Goal: Information Seeking & Learning: Understand process/instructions

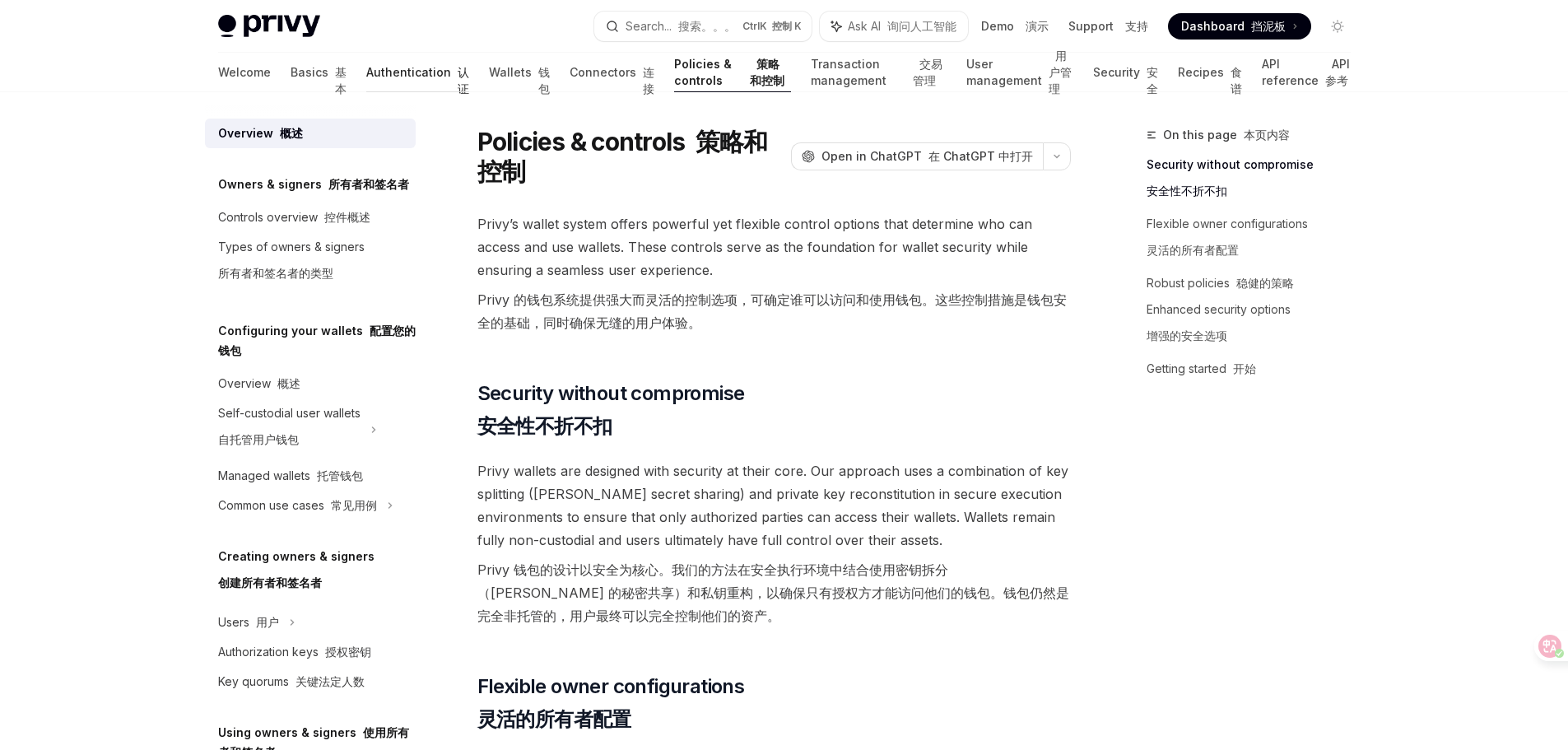
click at [367, 77] on link "Authentication 认证" at bounding box center [417, 72] width 103 height 40
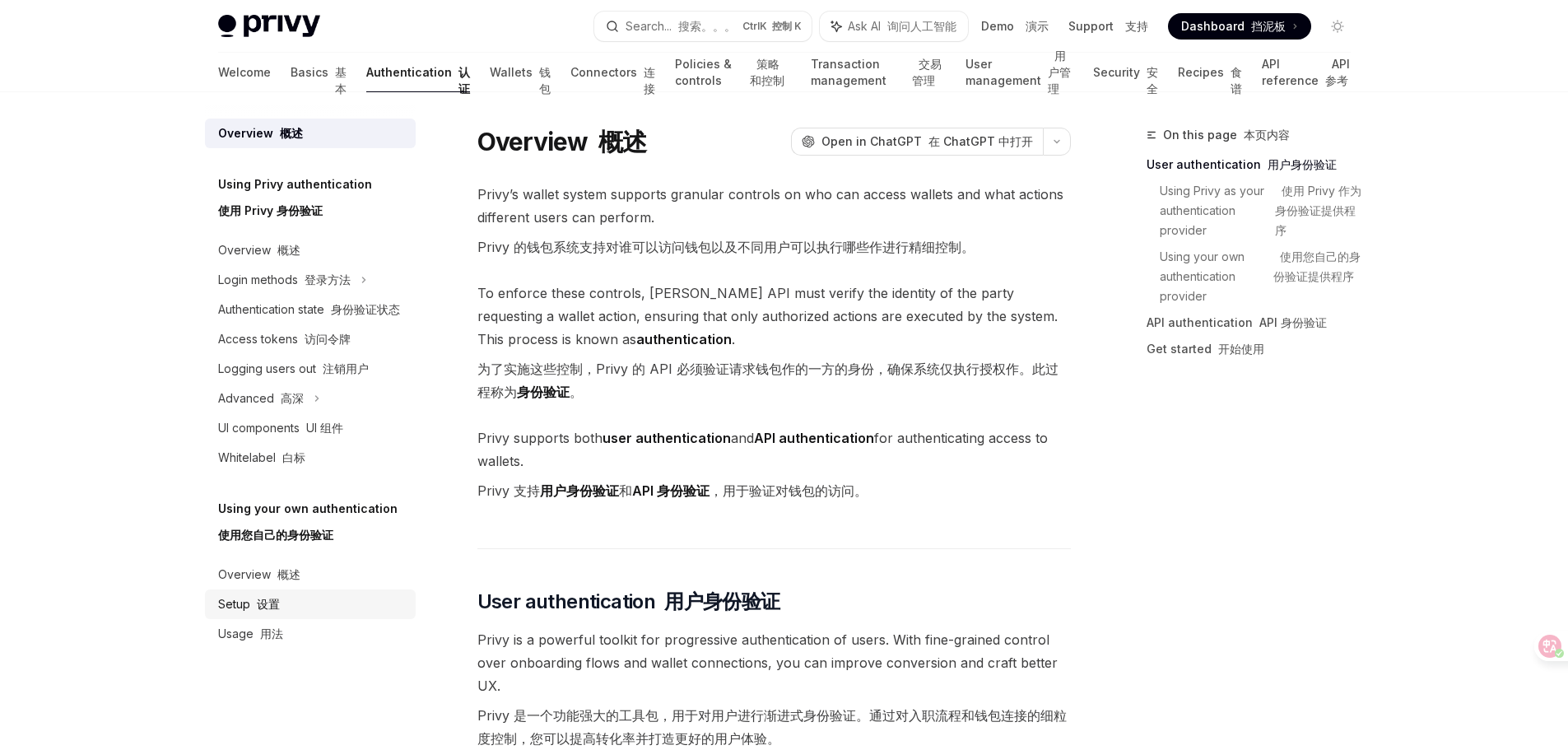
click at [299, 595] on div "Setup 设置" at bounding box center [312, 604] width 188 height 19
type textarea "*"
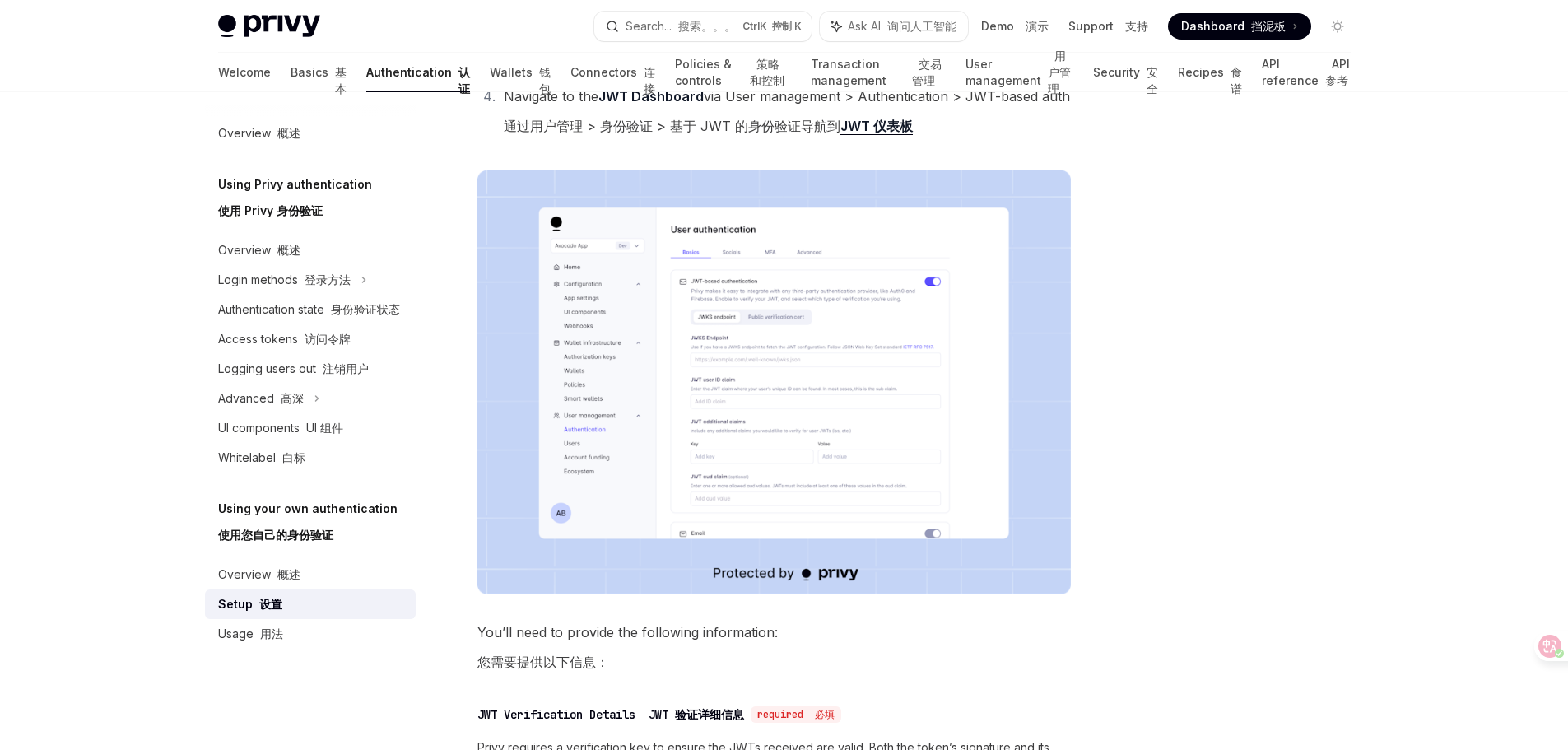
scroll to position [494, 0]
click at [1492, 157] on div "Privy Docs home page Search... 搜索。。。 Ctrl K 控制 K Ask AI 询问人工智能 Demo 演示 Support …" at bounding box center [784, 483] width 1568 height 1956
click at [854, 360] on img at bounding box center [774, 380] width 593 height 424
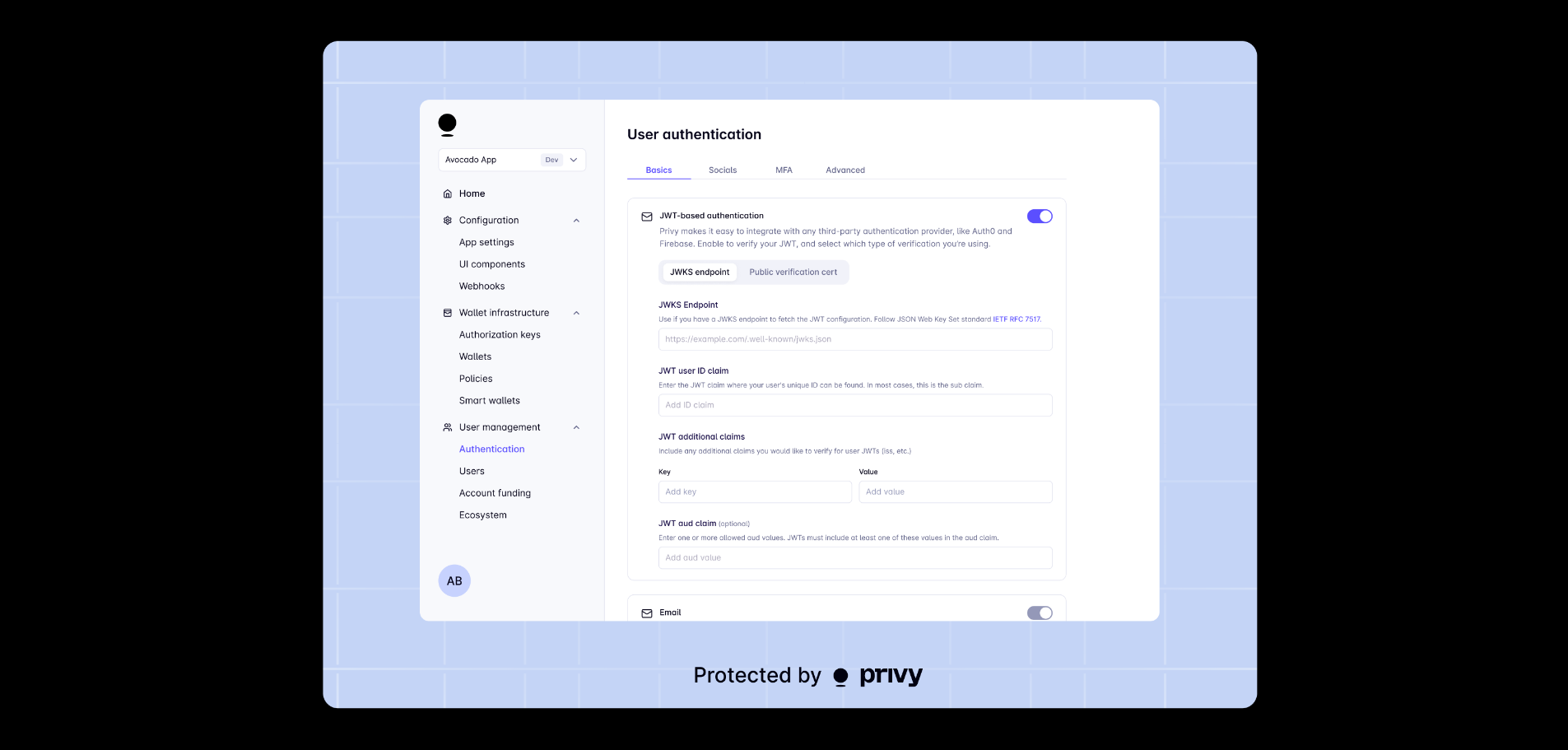
click at [1403, 124] on div at bounding box center [784, 375] width 1568 height 750
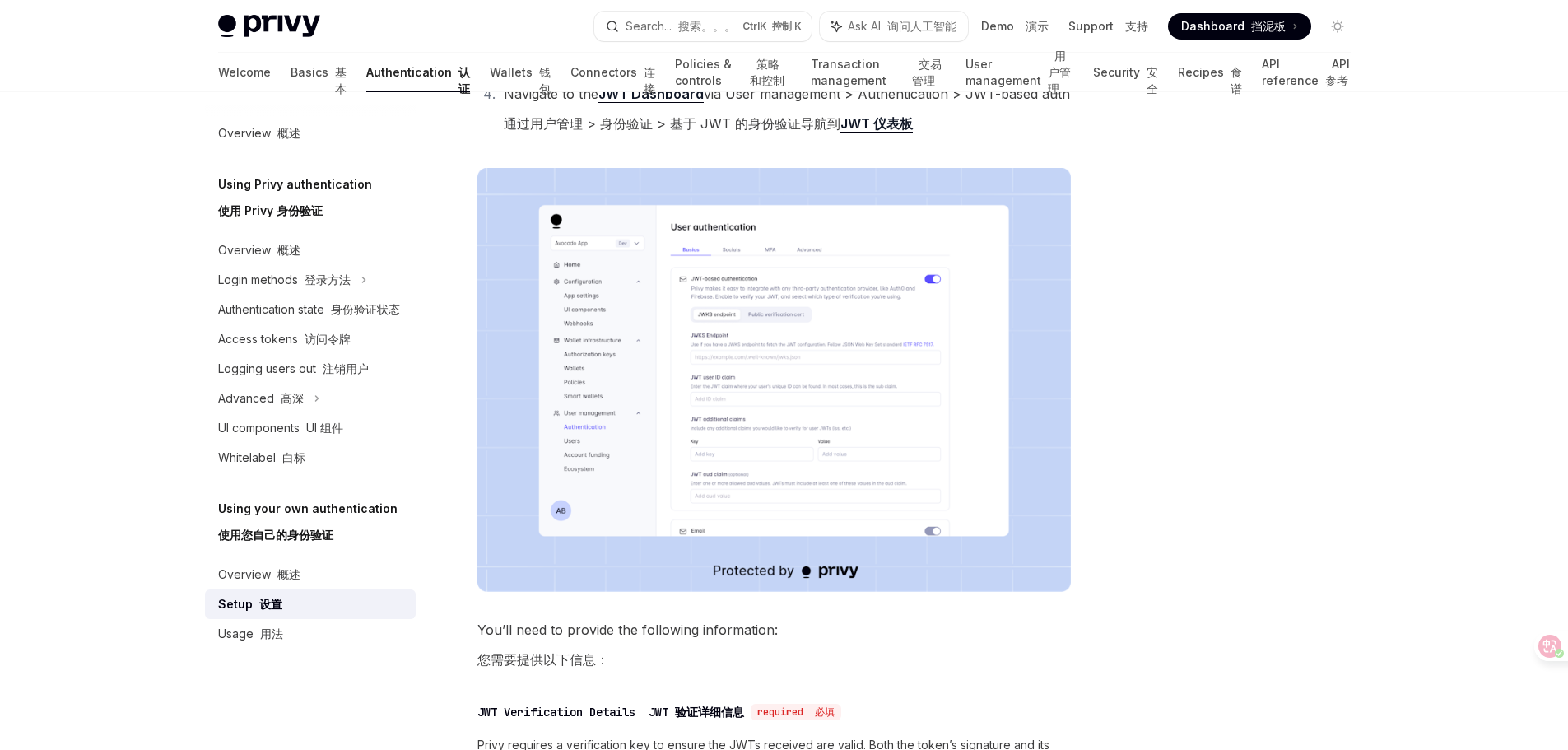
click at [1515, 85] on div at bounding box center [784, 46] width 1568 height 93
